Goal: Find specific page/section: Find specific page/section

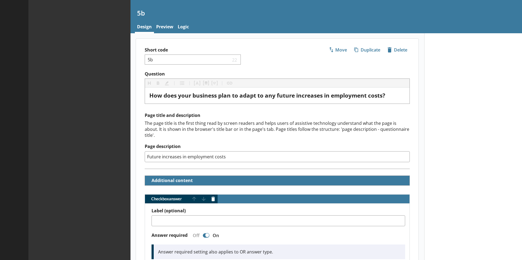
type textarea "x"
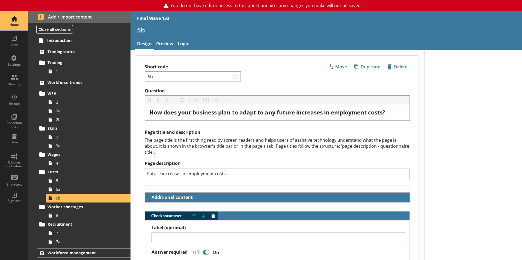
click at [15, 23] on div "Home" at bounding box center [14, 25] width 19 height 4
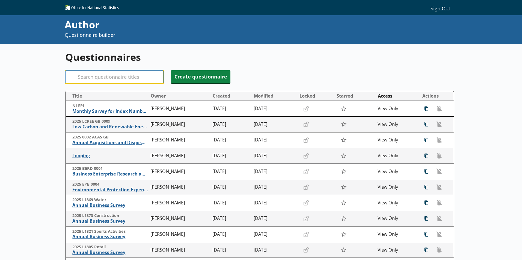
click at [96, 76] on input "Search" at bounding box center [114, 76] width 98 height 13
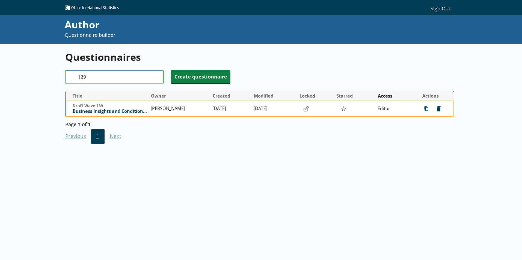
type input "139"
click at [93, 112] on span "Business Insights and Conditions Survey (BICS)" at bounding box center [110, 112] width 75 height 6
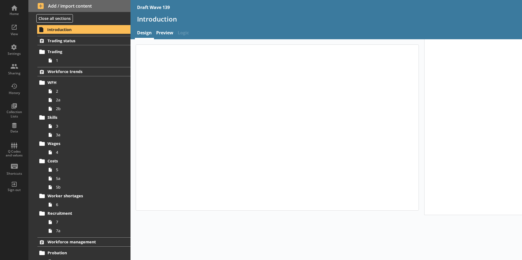
type textarea "x"
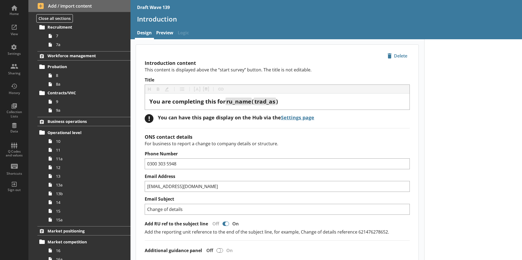
scroll to position [27, 0]
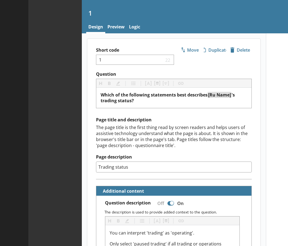
type textarea "x"
